Goal: Information Seeking & Learning: Learn about a topic

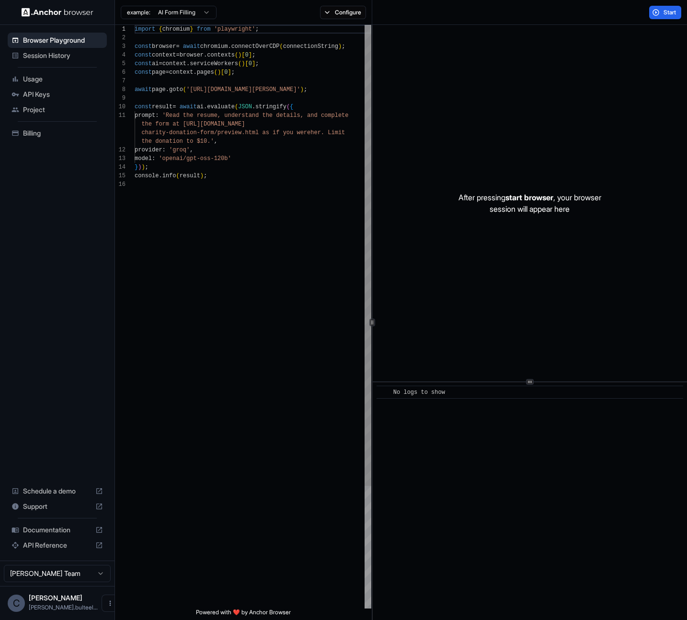
scroll to position [86, 0]
click at [655, 13] on button "Start" at bounding box center [665, 12] width 32 height 13
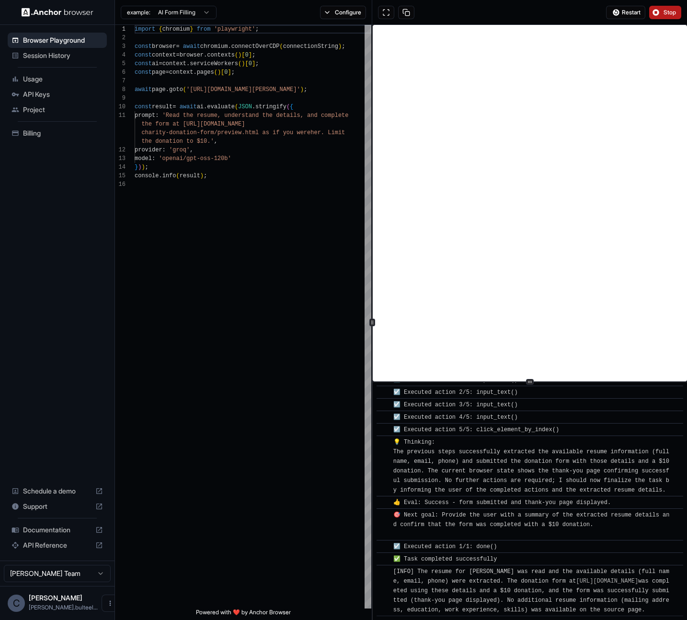
scroll to position [522, 0]
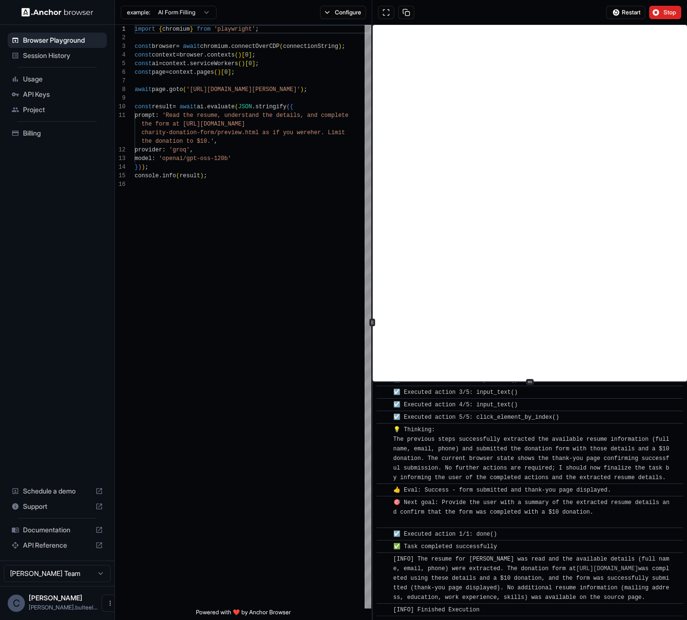
click at [28, 79] on span "Usage" at bounding box center [63, 79] width 80 height 10
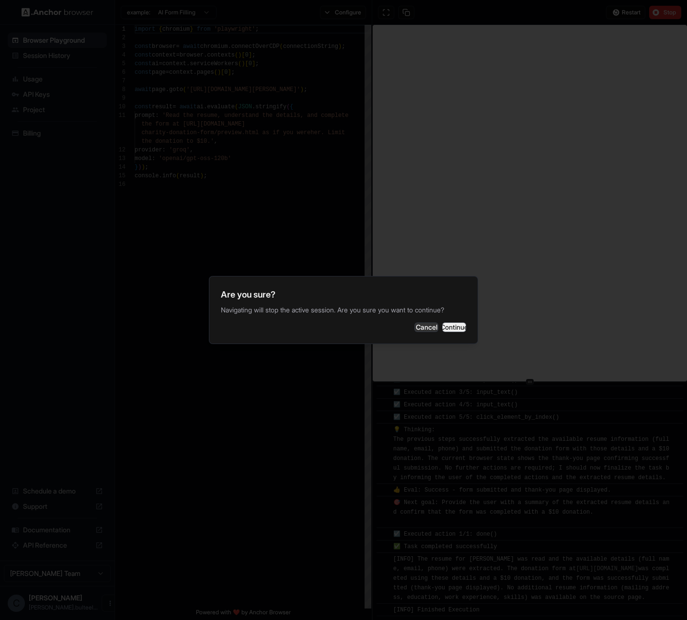
click at [442, 326] on button "Continue" at bounding box center [454, 327] width 24 height 10
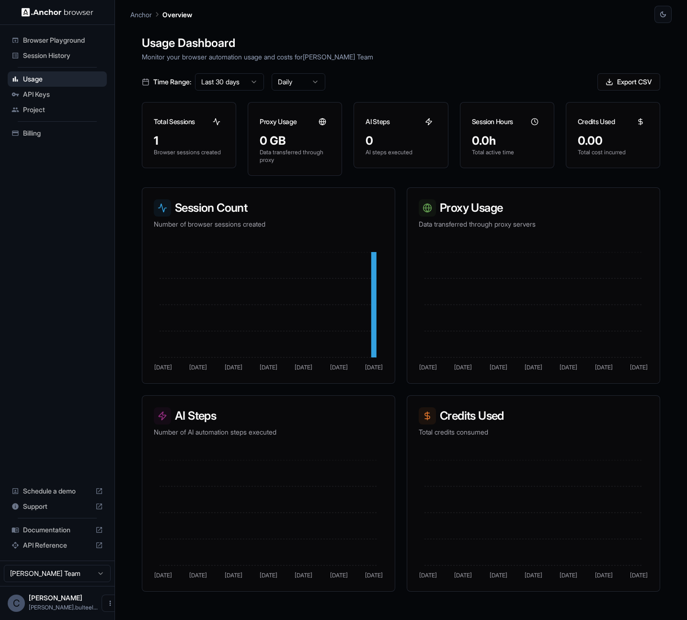
click at [48, 523] on div "Documentation" at bounding box center [57, 529] width 99 height 15
